Goal: Find specific page/section: Find specific page/section

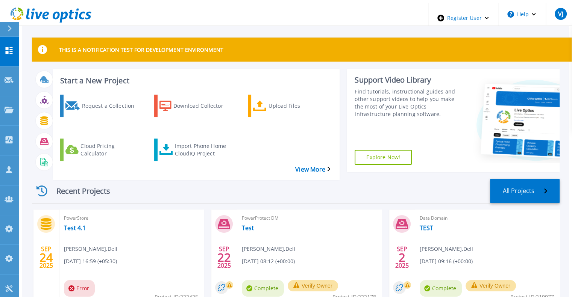
click at [8, 26] on icon at bounding box center [10, 29] width 4 height 6
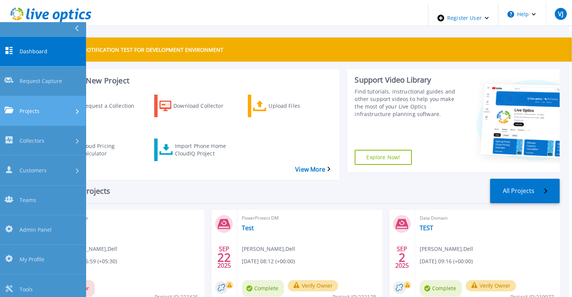
click at [30, 96] on link "Projects Projects" at bounding box center [43, 111] width 86 height 30
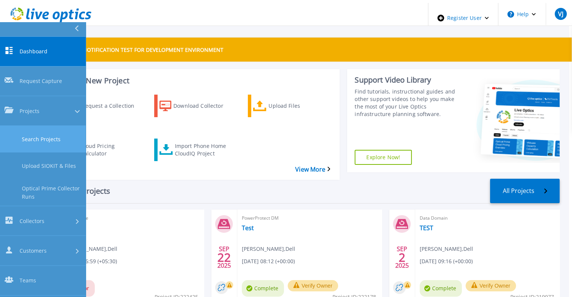
click at [41, 126] on link "Search Projects" at bounding box center [43, 139] width 86 height 27
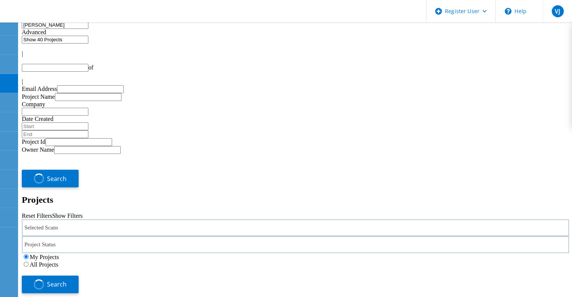
type input "1"
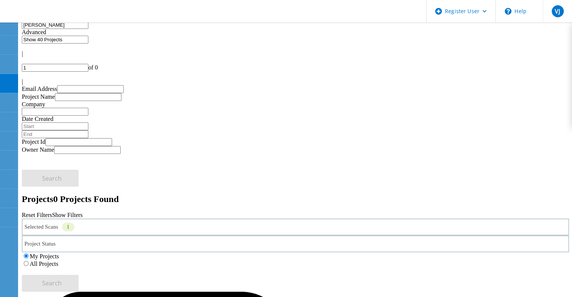
click at [58, 261] on label "All Projects" at bounding box center [44, 264] width 29 height 6
click at [29, 261] on input "All Projects" at bounding box center [26, 263] width 5 height 5
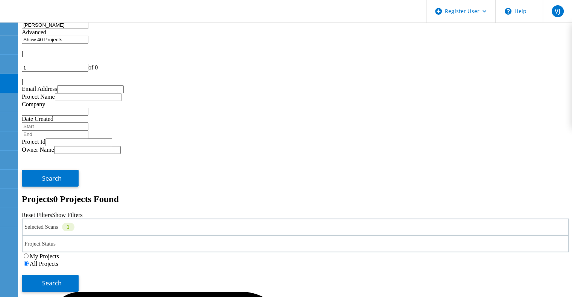
click at [489, 268] on div "Search" at bounding box center [295, 280] width 547 height 24
click at [469, 253] on div "My Projects All Projects" at bounding box center [295, 260] width 547 height 15
click at [62, 279] on span "Search" at bounding box center [52, 283] width 20 height 8
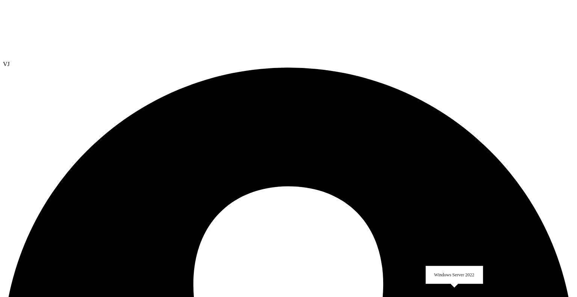
select select "USD"
